Goal: Transaction & Acquisition: Download file/media

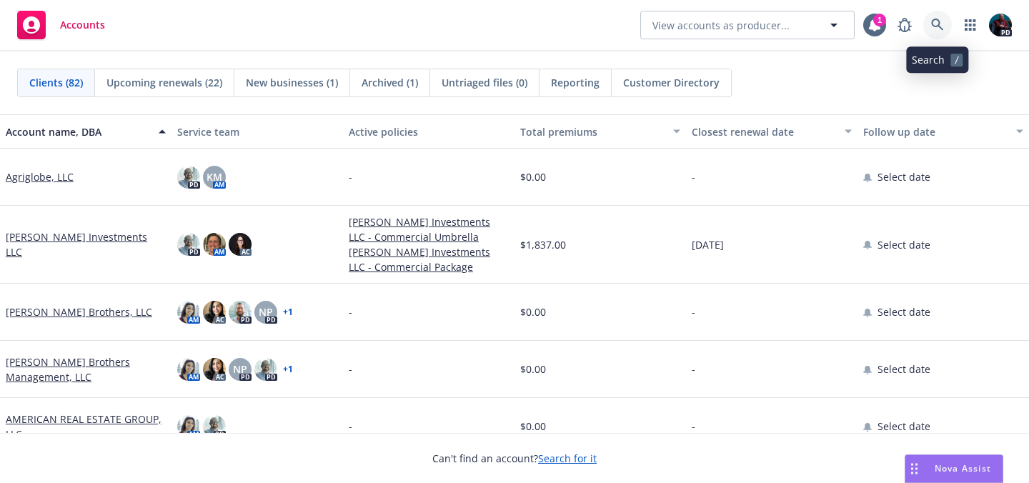
click at [932, 28] on icon at bounding box center [937, 25] width 13 height 13
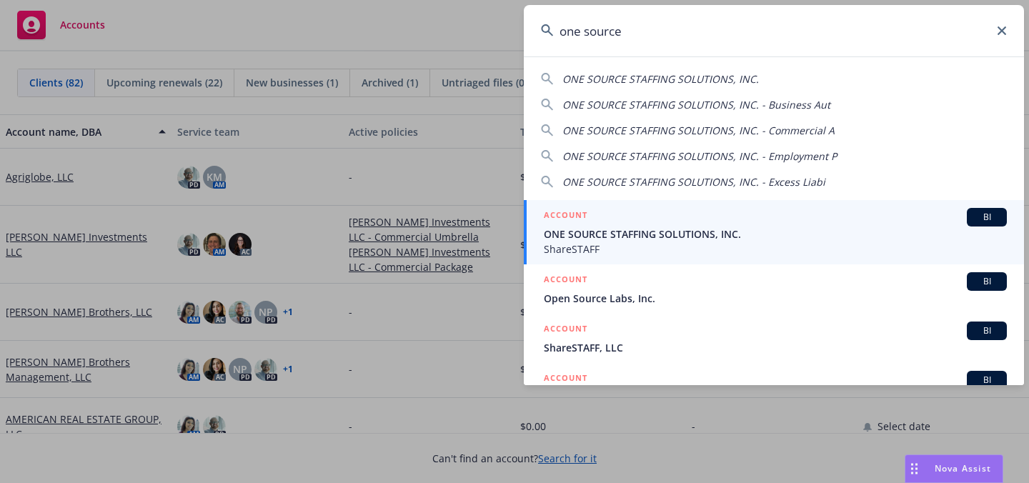
type input "one source"
click at [863, 220] on div "ACCOUNT BI" at bounding box center [775, 217] width 463 height 19
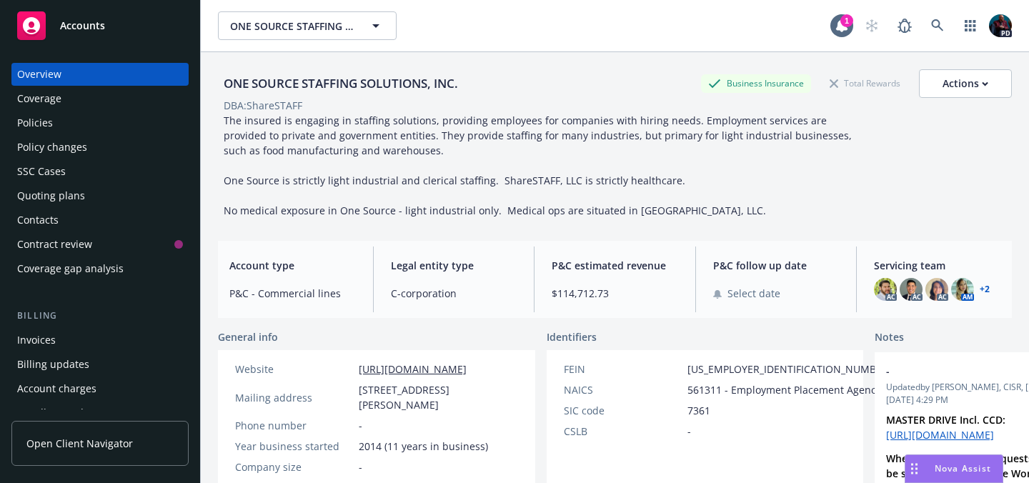
click at [58, 118] on div "Policies" at bounding box center [100, 122] width 166 height 23
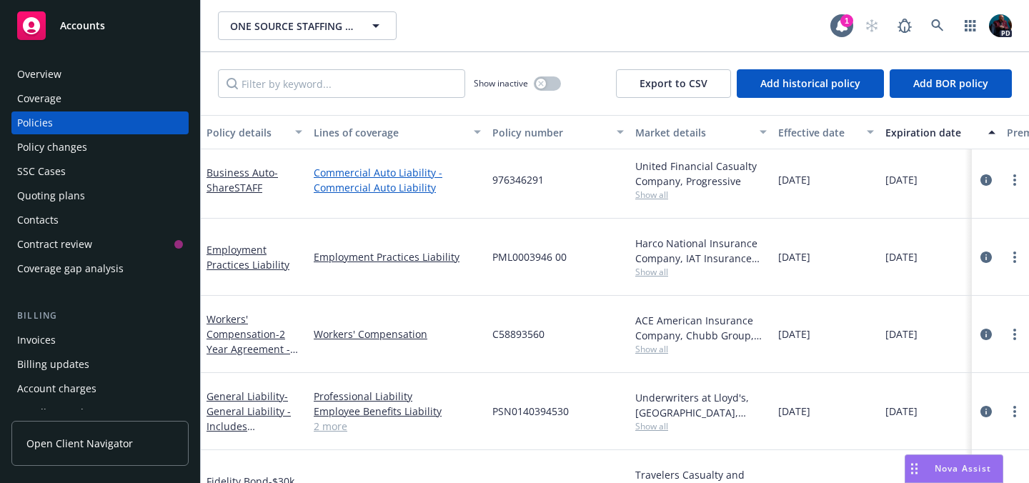
scroll to position [3, 0]
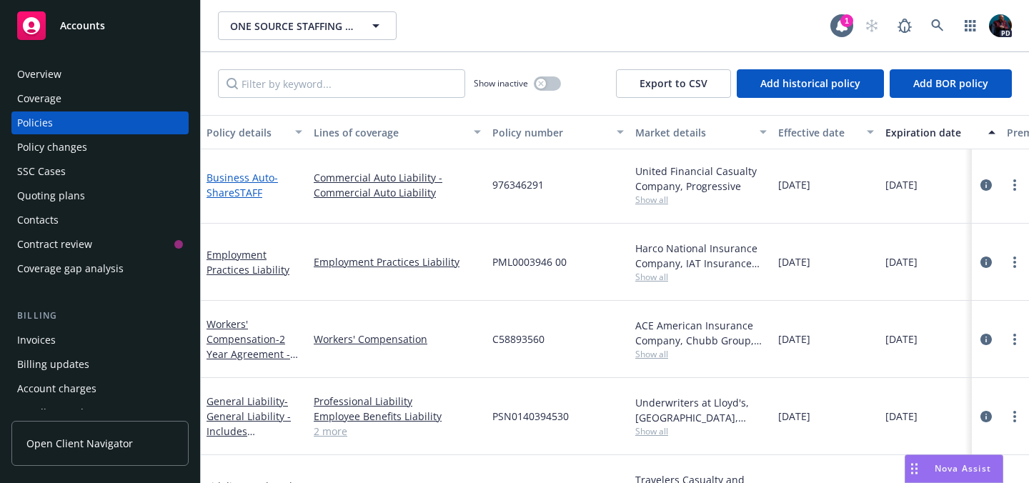
click at [237, 186] on span "- ShareSTAFF" at bounding box center [241, 185] width 71 height 29
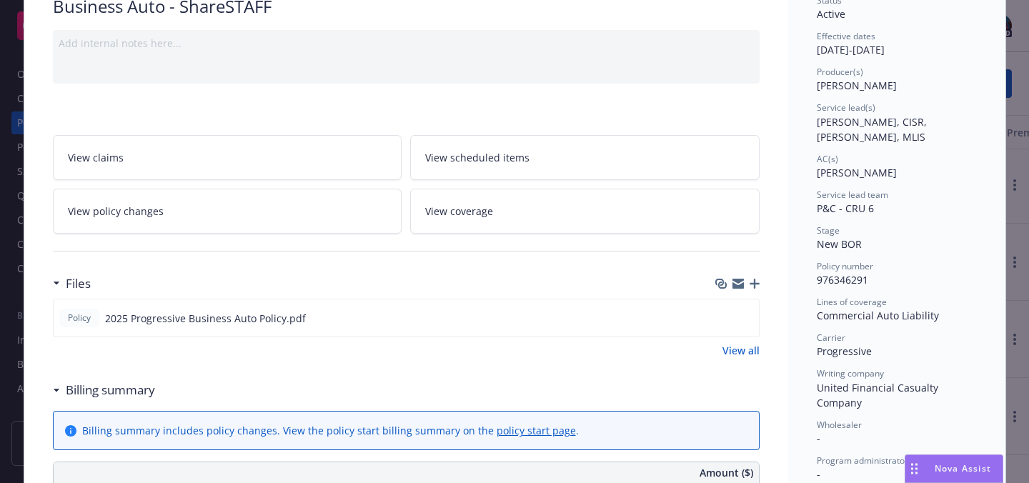
scroll to position [124, 0]
click at [717, 312] on icon "download file" at bounding box center [721, 316] width 11 height 11
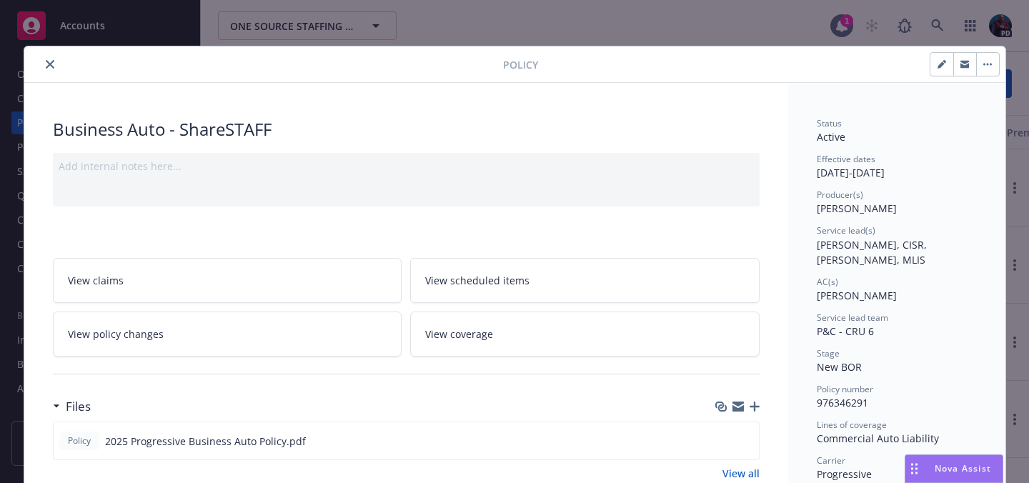
scroll to position [43, 0]
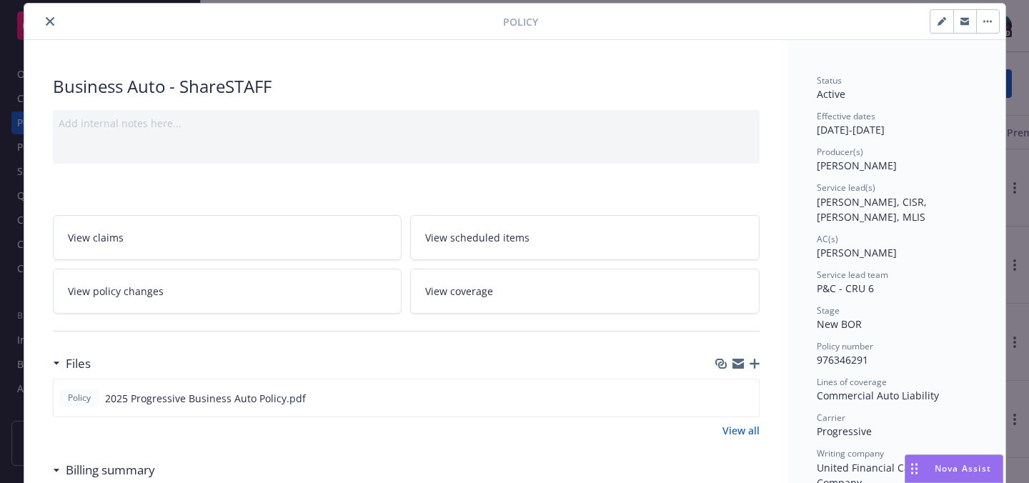
click at [46, 23] on icon "close" at bounding box center [50, 21] width 9 height 9
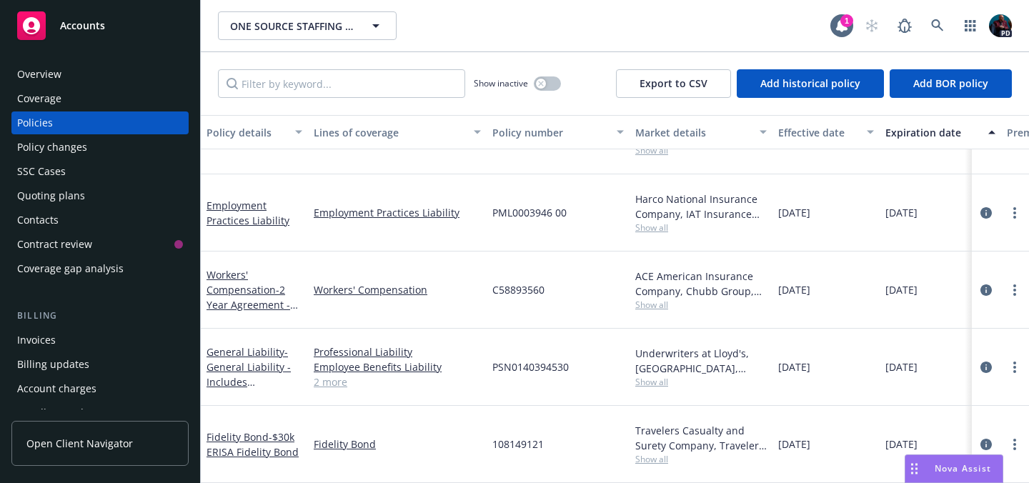
scroll to position [63, 0]
click at [264, 345] on link "General Liability - General Liability - Includes Professional Liability" at bounding box center [248, 382] width 84 height 74
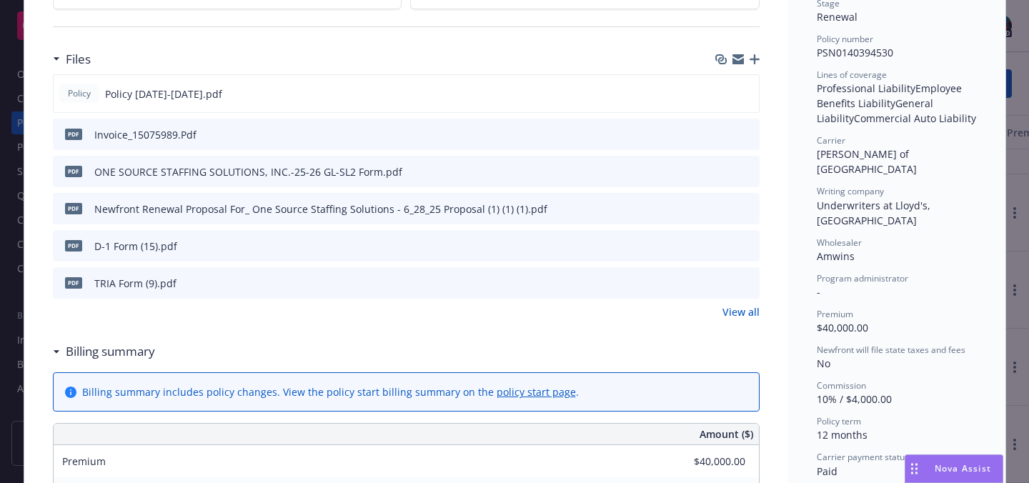
scroll to position [347, 0]
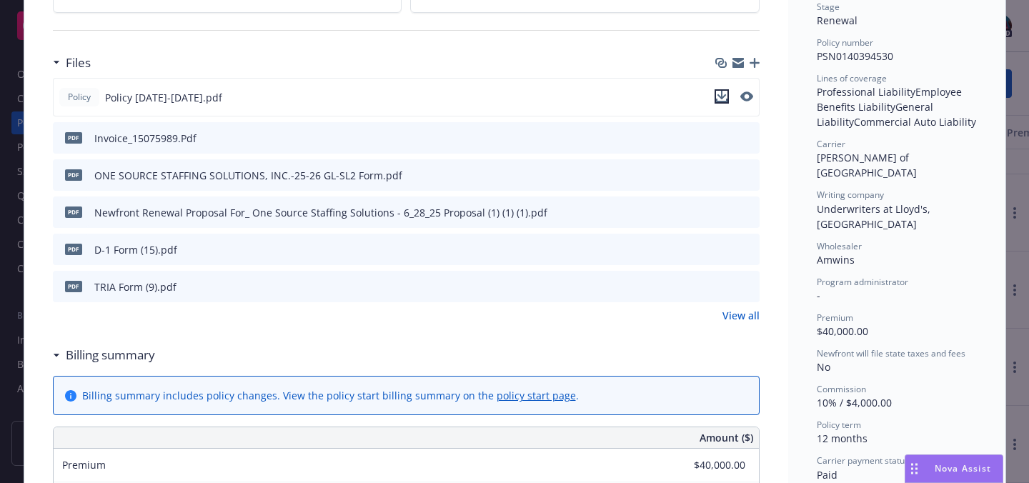
click at [716, 95] on icon "download file" at bounding box center [721, 96] width 11 height 11
